Goal: Browse casually: Explore the website without a specific task or goal

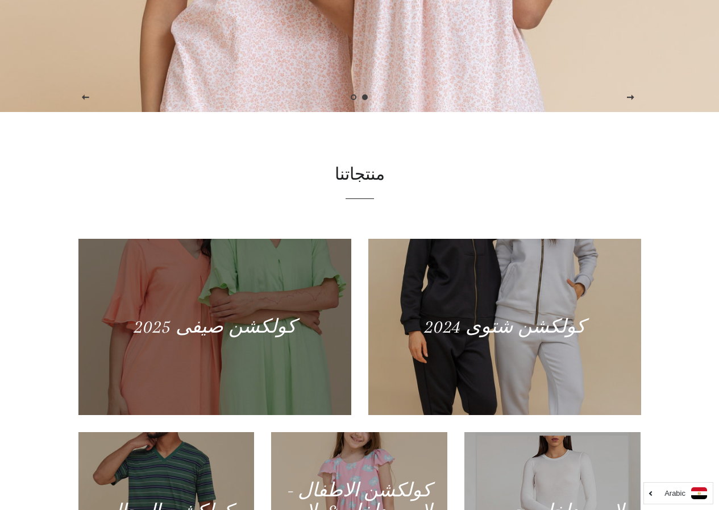
click at [234, 359] on div at bounding box center [214, 326] width 281 height 181
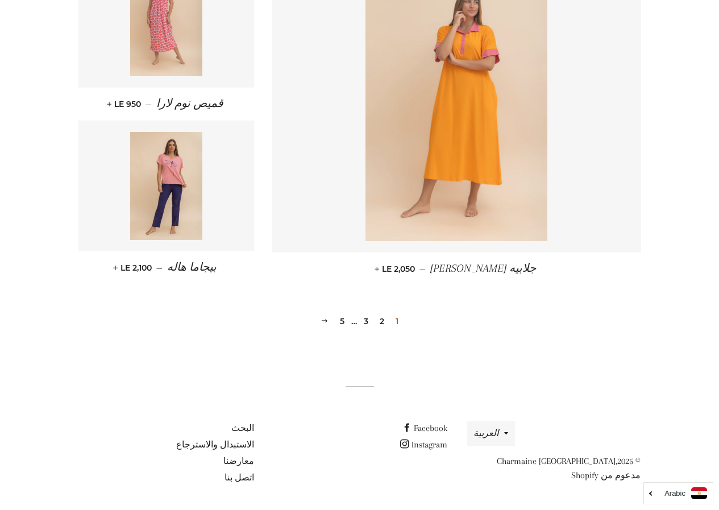
scroll to position [1513, 0]
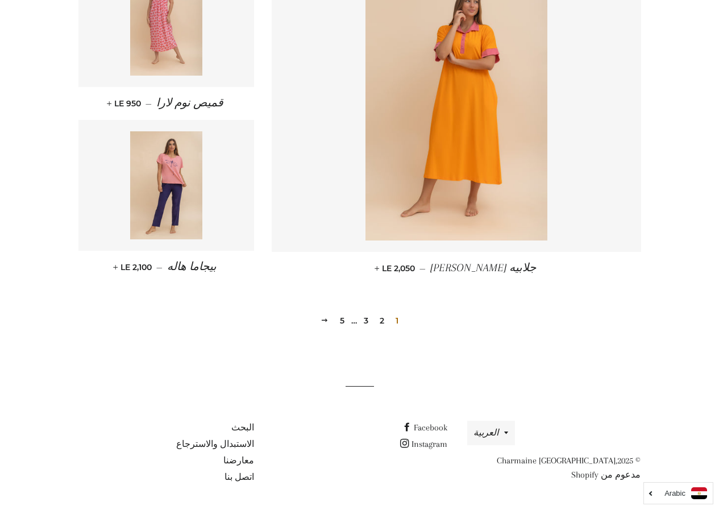
click at [384, 321] on link "2" at bounding box center [382, 320] width 14 height 17
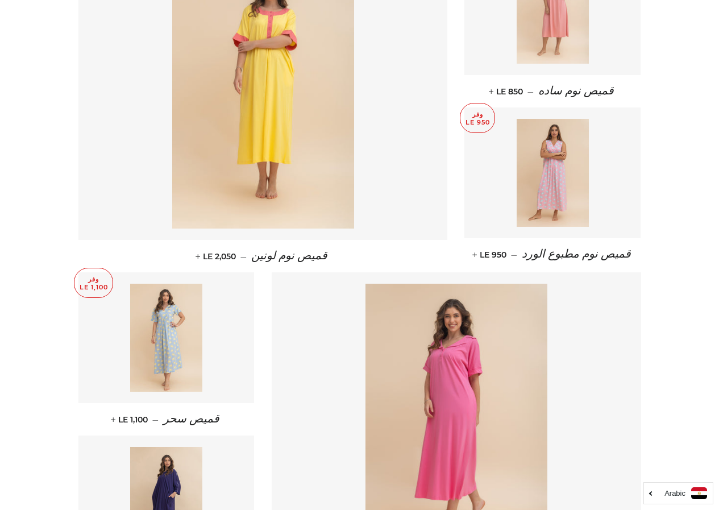
scroll to position [682, 0]
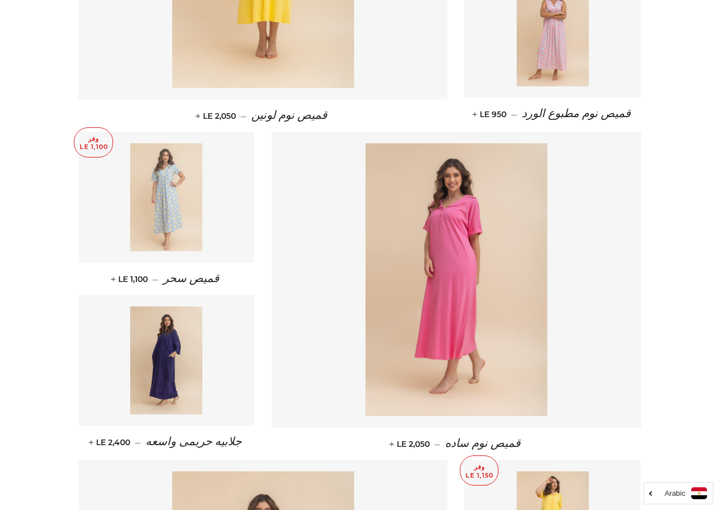
click at [161, 192] on img at bounding box center [166, 197] width 72 height 108
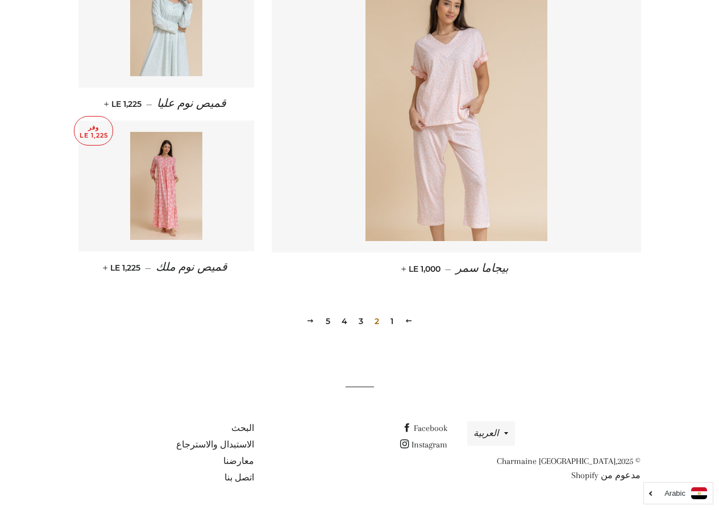
scroll to position [1513, 0]
click at [362, 316] on link "3" at bounding box center [361, 320] width 14 height 17
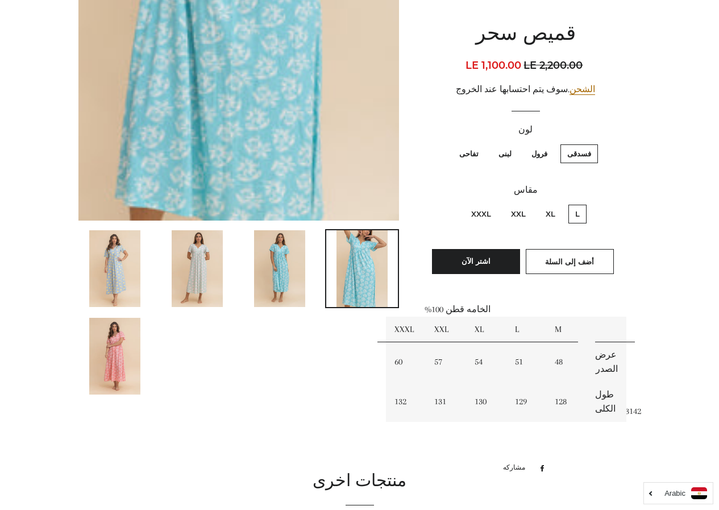
scroll to position [398, 0]
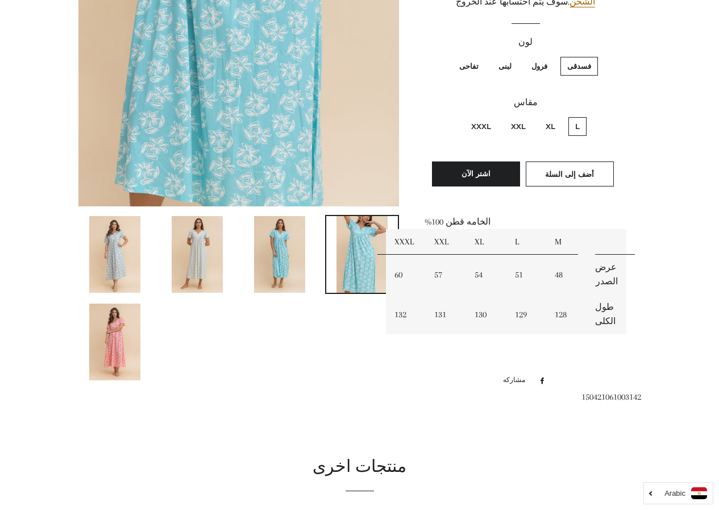
click at [184, 267] on img at bounding box center [197, 254] width 51 height 77
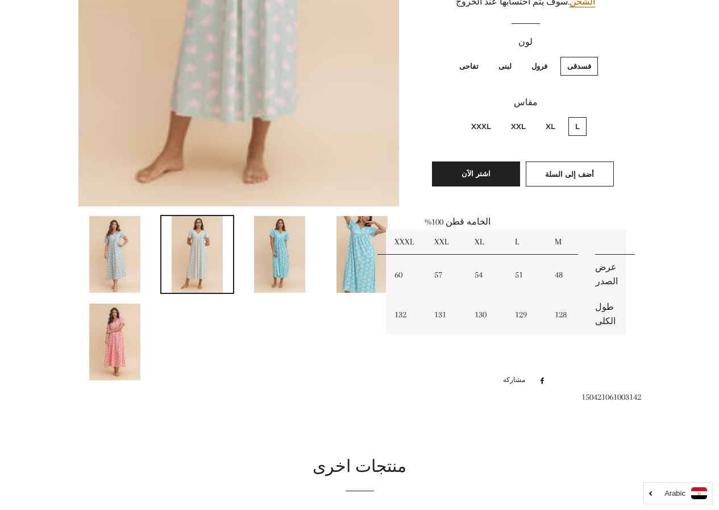
scroll to position [880, 0]
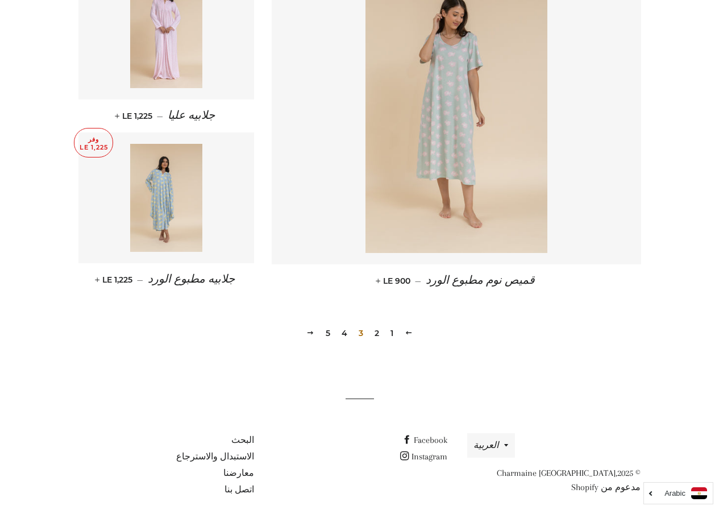
scroll to position [1513, 0]
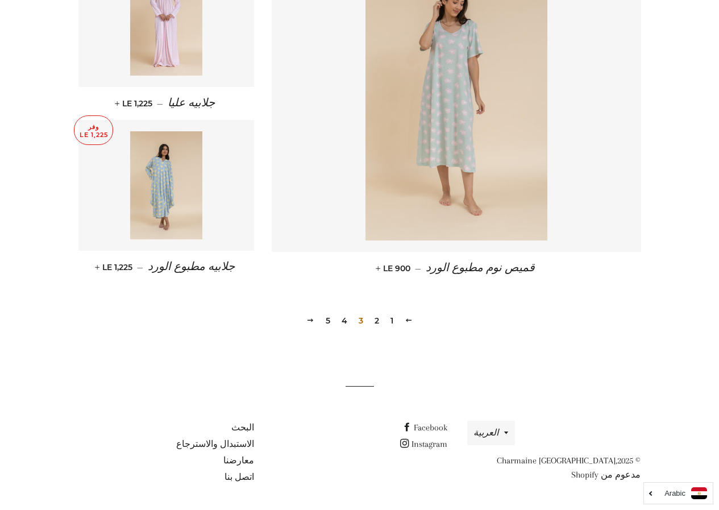
click at [348, 322] on link "4" at bounding box center [344, 320] width 15 height 17
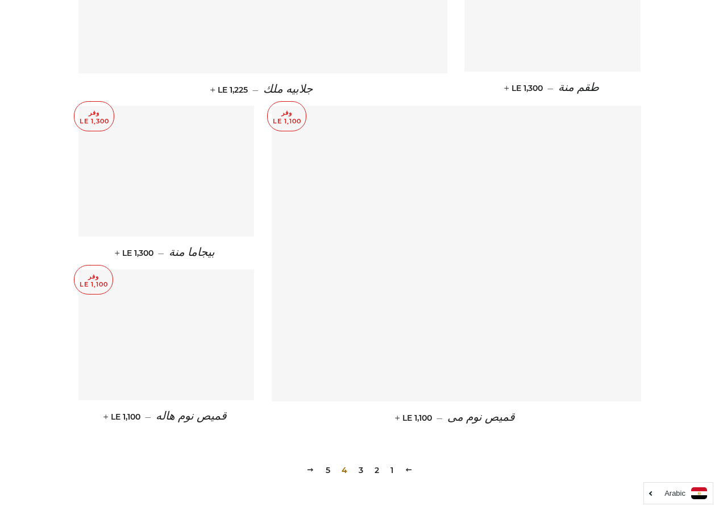
scroll to position [1421, 0]
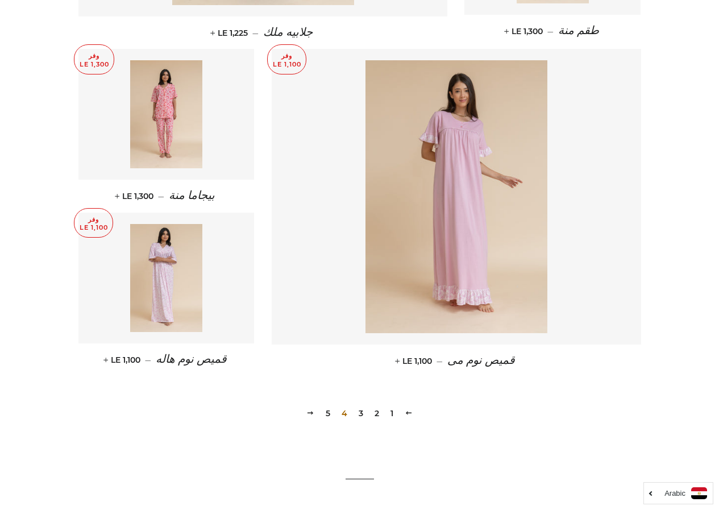
click at [327, 408] on link "5" at bounding box center [328, 413] width 14 height 17
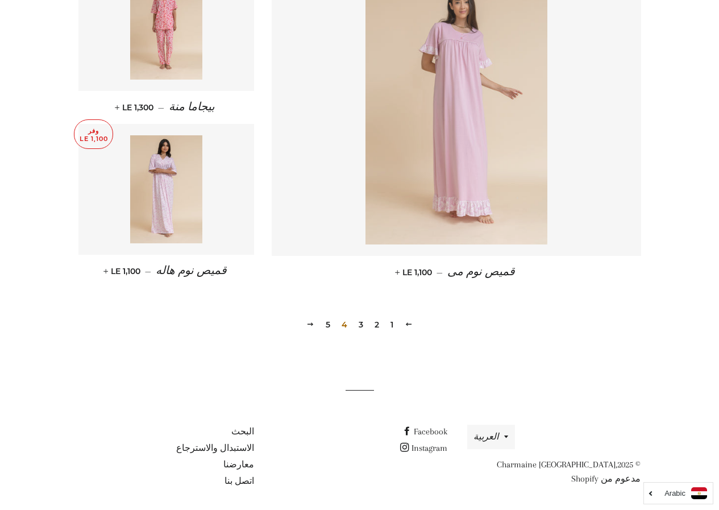
scroll to position [1513, 0]
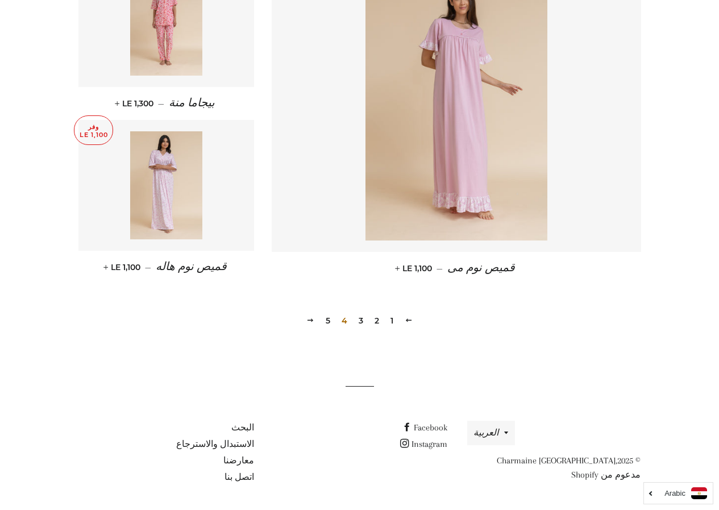
click at [328, 321] on link "5" at bounding box center [328, 320] width 14 height 17
